Goal: Transaction & Acquisition: Purchase product/service

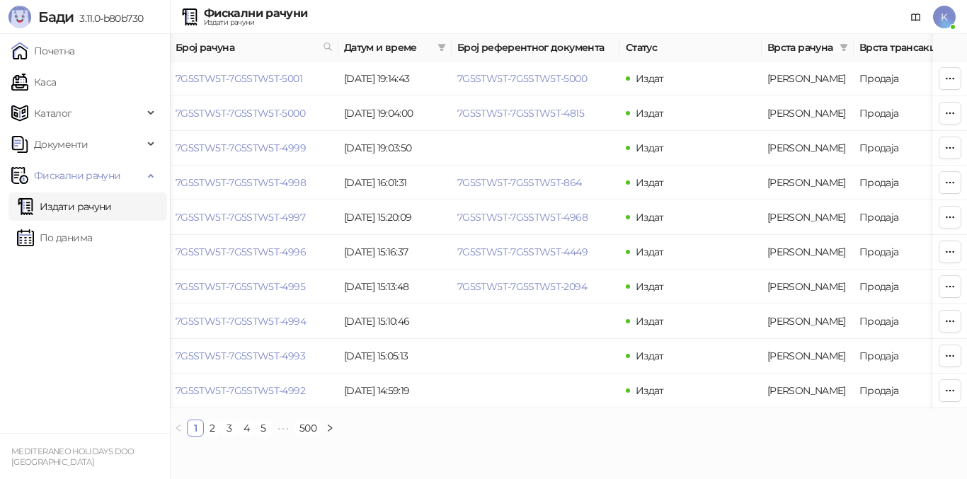
click at [77, 205] on link "Издати рачуни" at bounding box center [64, 206] width 95 height 28
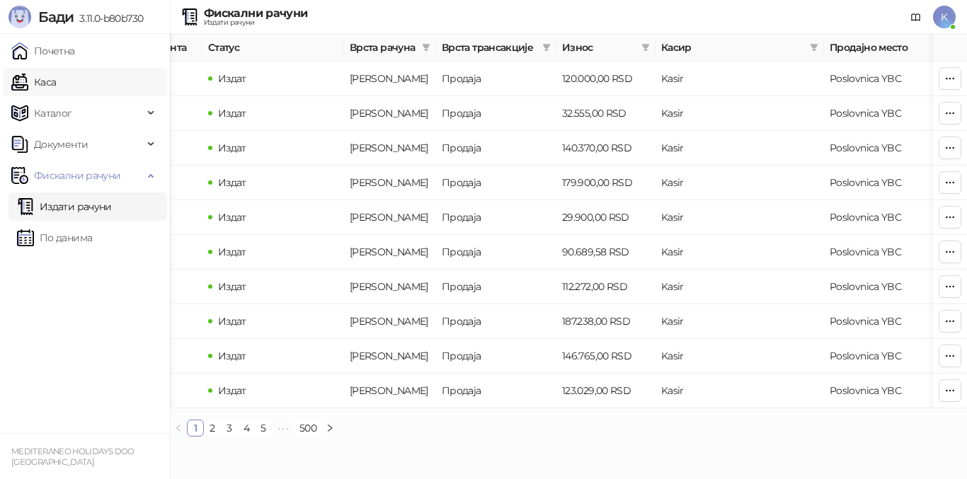
click at [49, 86] on link "Каса" at bounding box center [33, 82] width 45 height 28
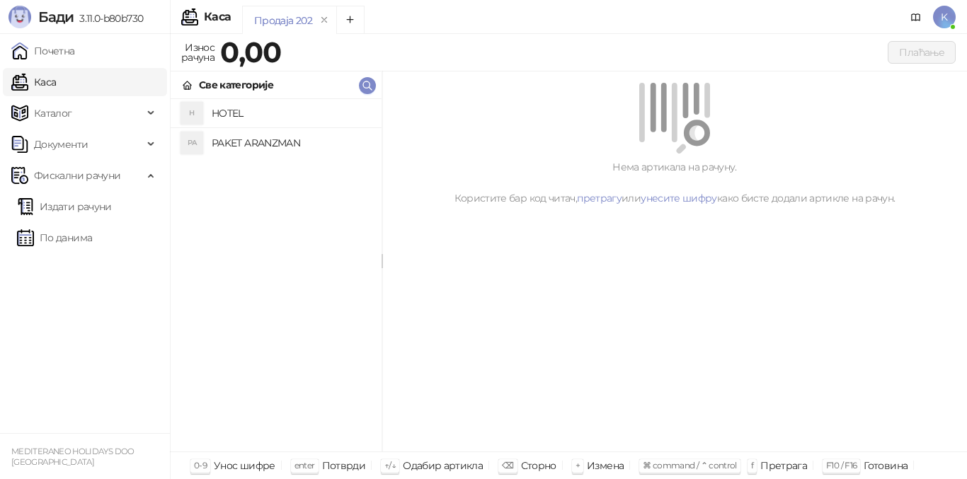
click at [255, 142] on h4 "PAKET ARANZMAN" at bounding box center [291, 143] width 159 height 23
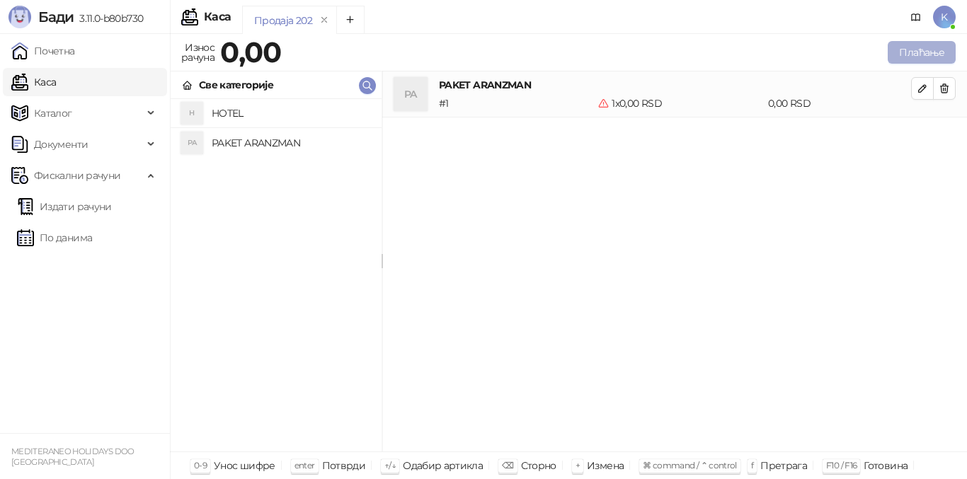
click at [917, 52] on button "Плаћање" at bounding box center [921, 52] width 68 height 23
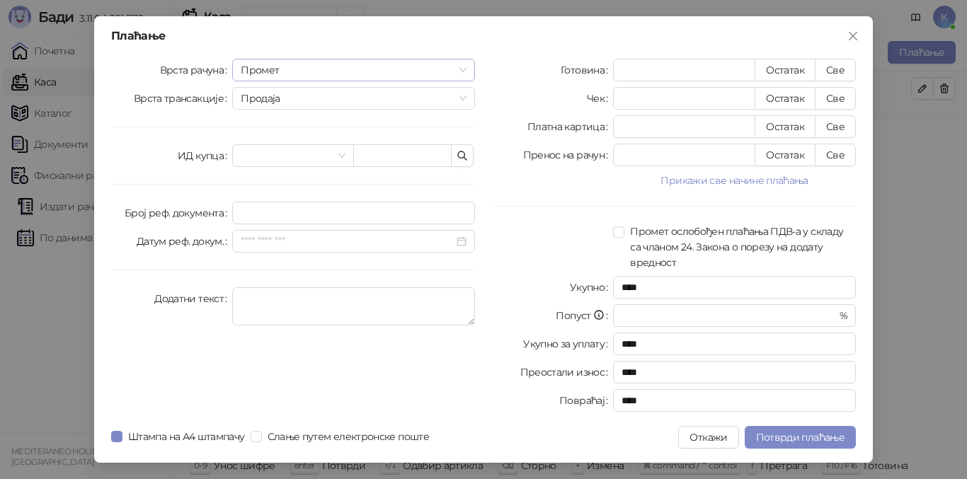
click at [284, 66] on span "Промет" at bounding box center [354, 69] width 226 height 21
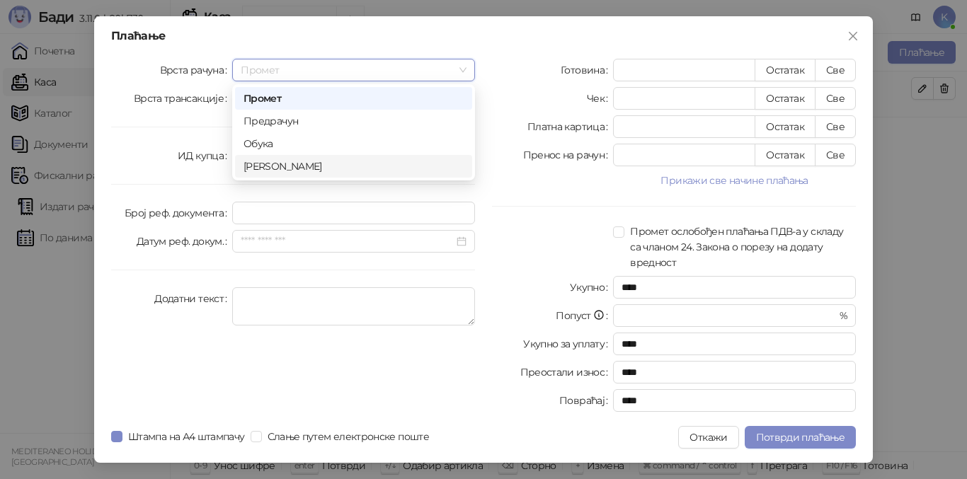
click at [268, 168] on div "[PERSON_NAME]" at bounding box center [353, 167] width 220 height 16
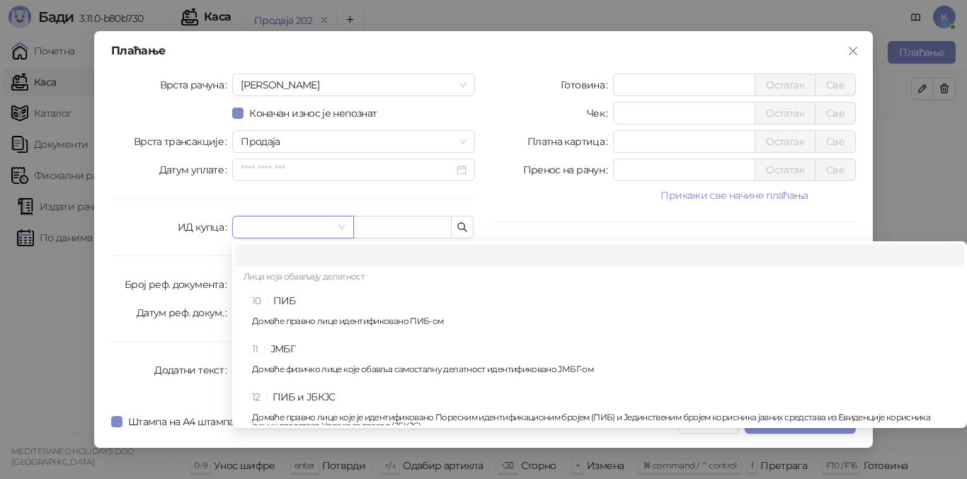
click at [255, 224] on input "search" at bounding box center [286, 227] width 91 height 21
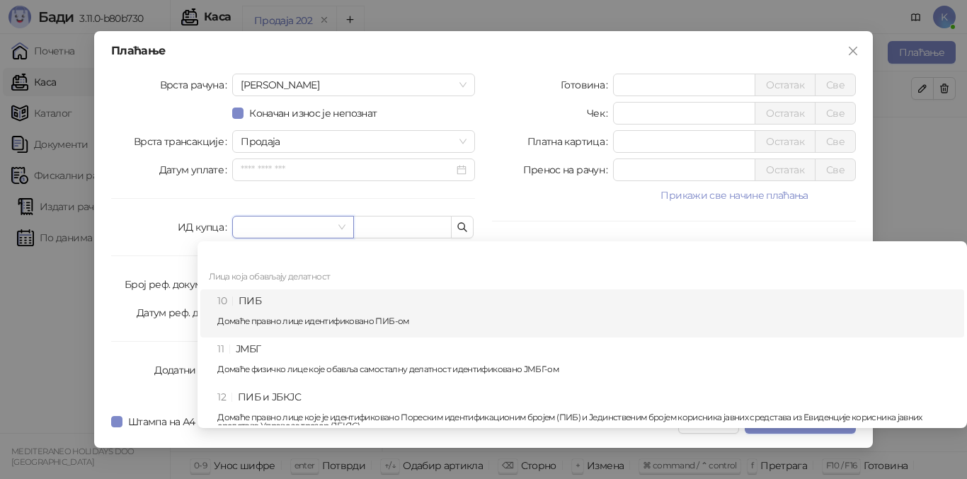
click at [255, 299] on div "10 ПИБ Домаће правно лице идентификовано ПИБ-ом" at bounding box center [586, 313] width 738 height 41
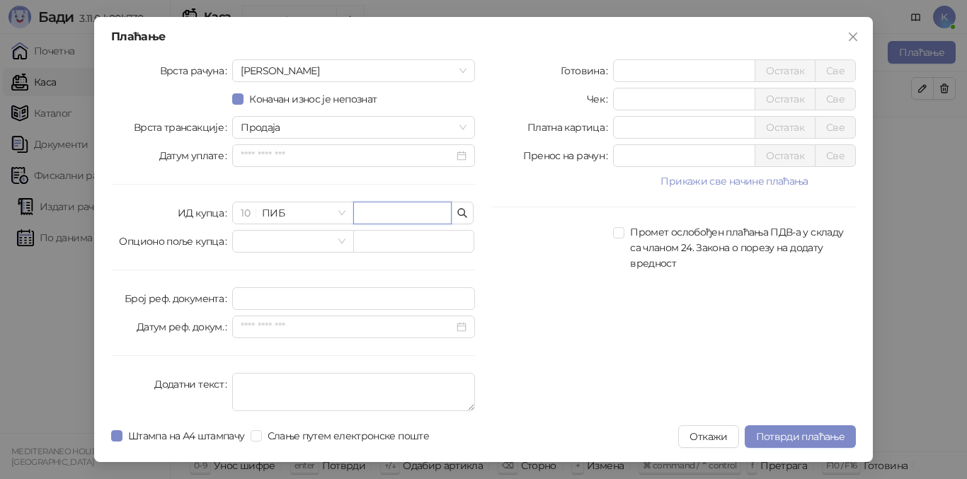
click at [367, 209] on input "text" at bounding box center [402, 213] width 98 height 23
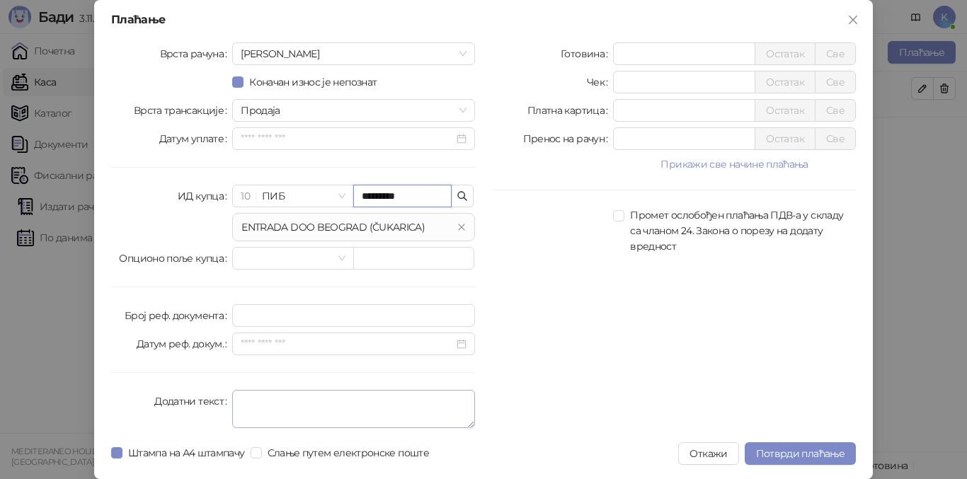
type input "*********"
click at [255, 399] on textarea "Додатни текст" at bounding box center [353, 409] width 243 height 38
type textarea "*********"
drag, startPoint x: 633, startPoint y: 110, endPoint x: 597, endPoint y: 108, distance: 35.4
click at [597, 108] on div "Платна картица * Остатак Све" at bounding box center [674, 110] width 364 height 23
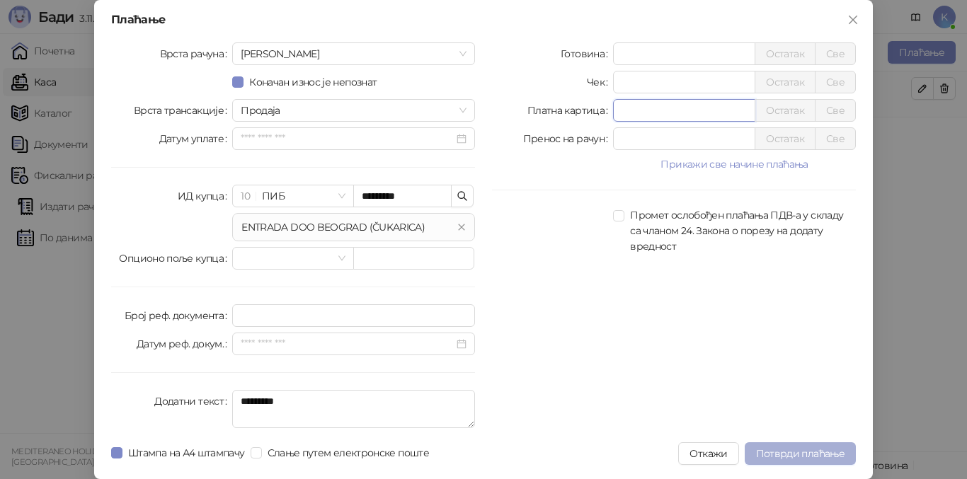
type input "******"
click at [795, 454] on span "Потврди плаћање" at bounding box center [800, 453] width 88 height 13
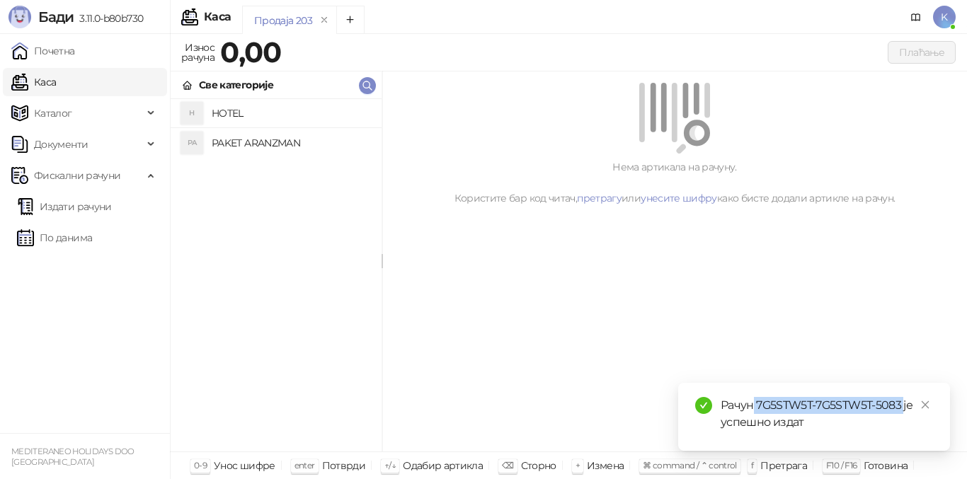
drag, startPoint x: 754, startPoint y: 402, endPoint x: 899, endPoint y: 411, distance: 144.7
click at [902, 411] on div "Рачун 7G5STW5T-7G5STW5T-5083 је успешно издат" at bounding box center [826, 414] width 212 height 34
copy div "7G5STW5T-7G5STW5T-5083"
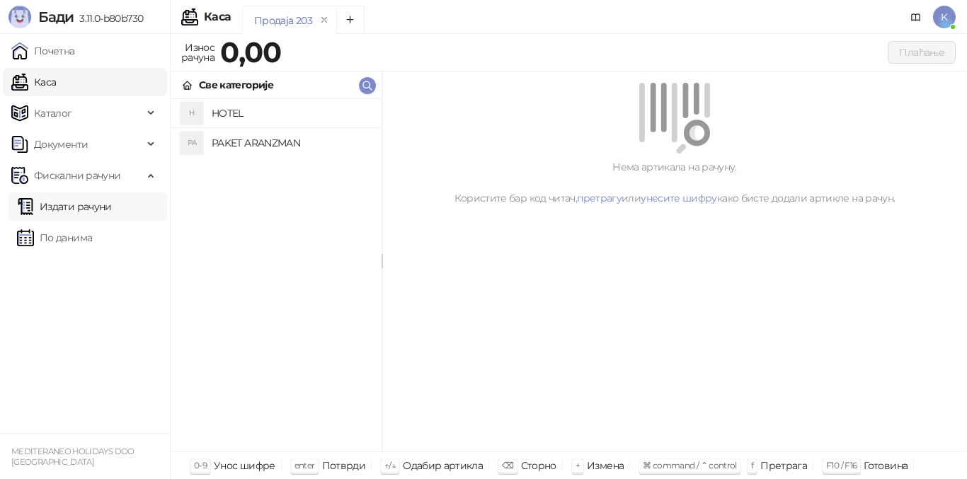
click at [87, 210] on link "Издати рачуни" at bounding box center [64, 206] width 95 height 28
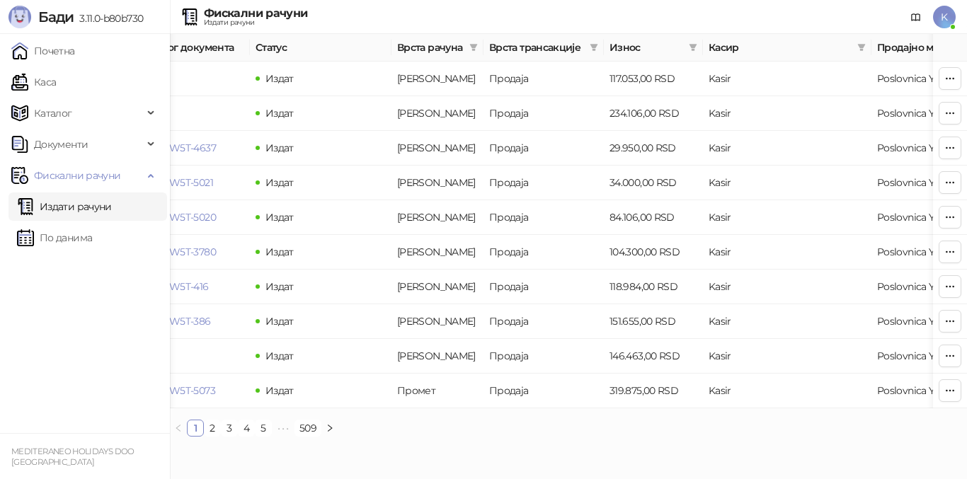
scroll to position [0, 477]
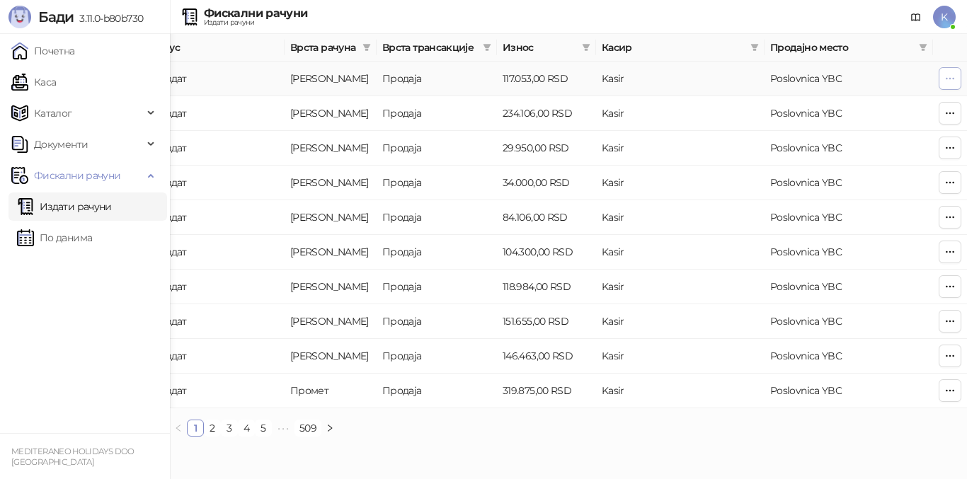
click at [952, 82] on icon "button" at bounding box center [949, 78] width 11 height 11
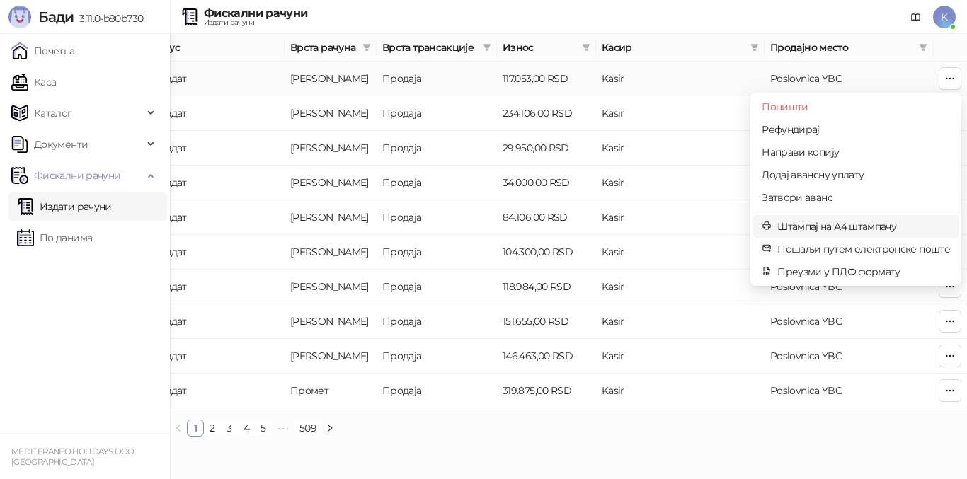
click at [879, 232] on span "Штампај на А4 штампачу" at bounding box center [863, 227] width 173 height 16
